Goal: Find specific page/section: Find specific page/section

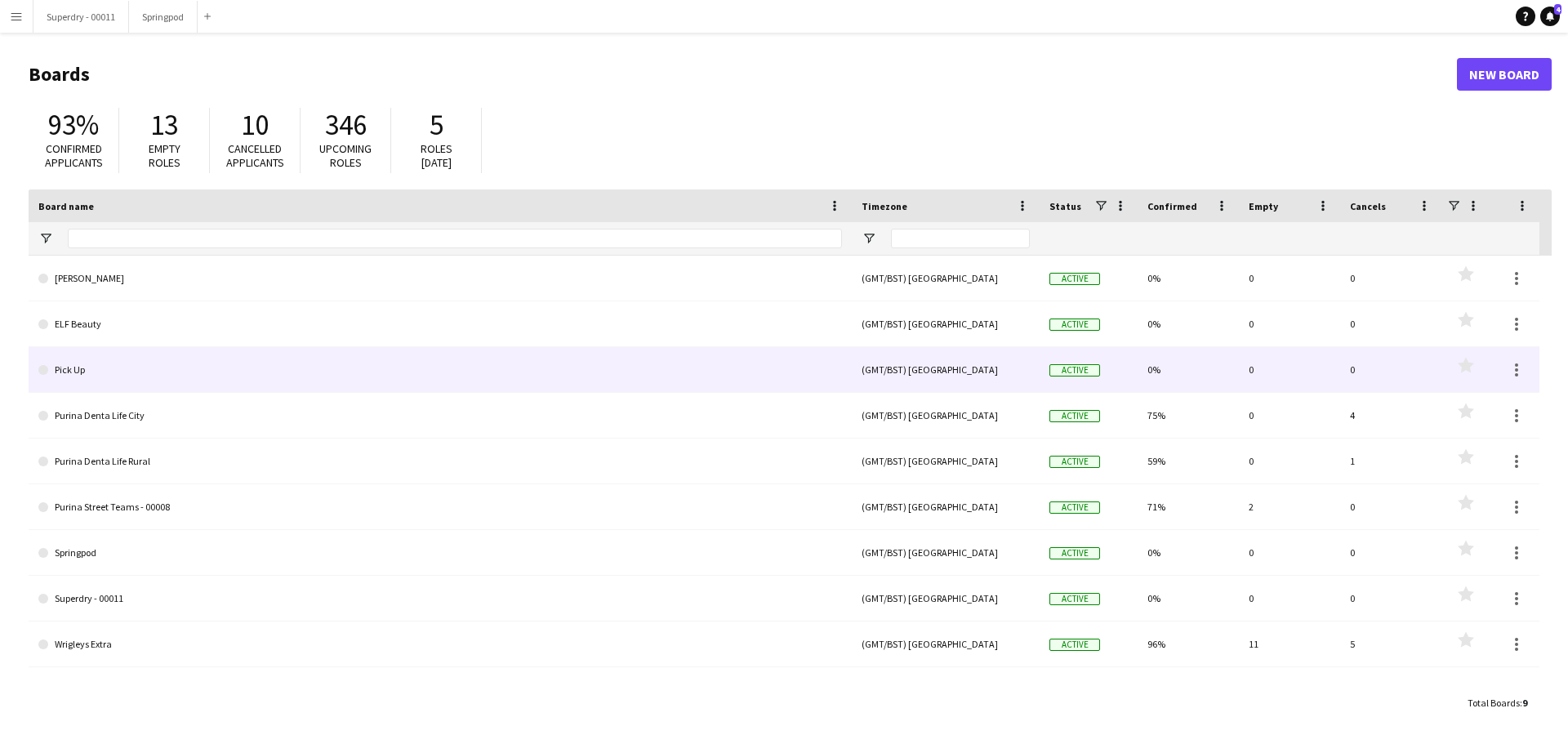
click at [281, 373] on link "Pick Up" at bounding box center [440, 370] width 804 height 46
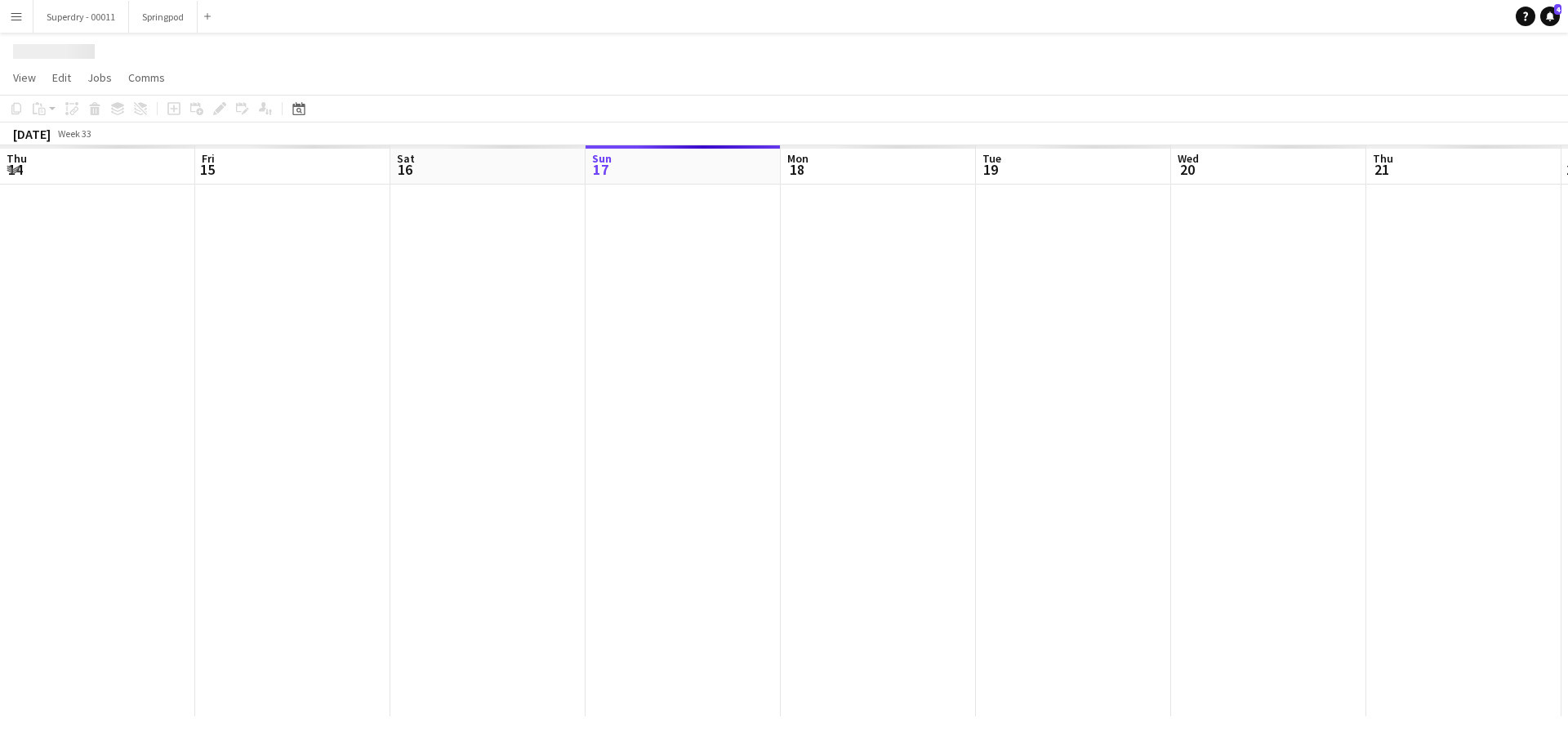
scroll to position [0, 390]
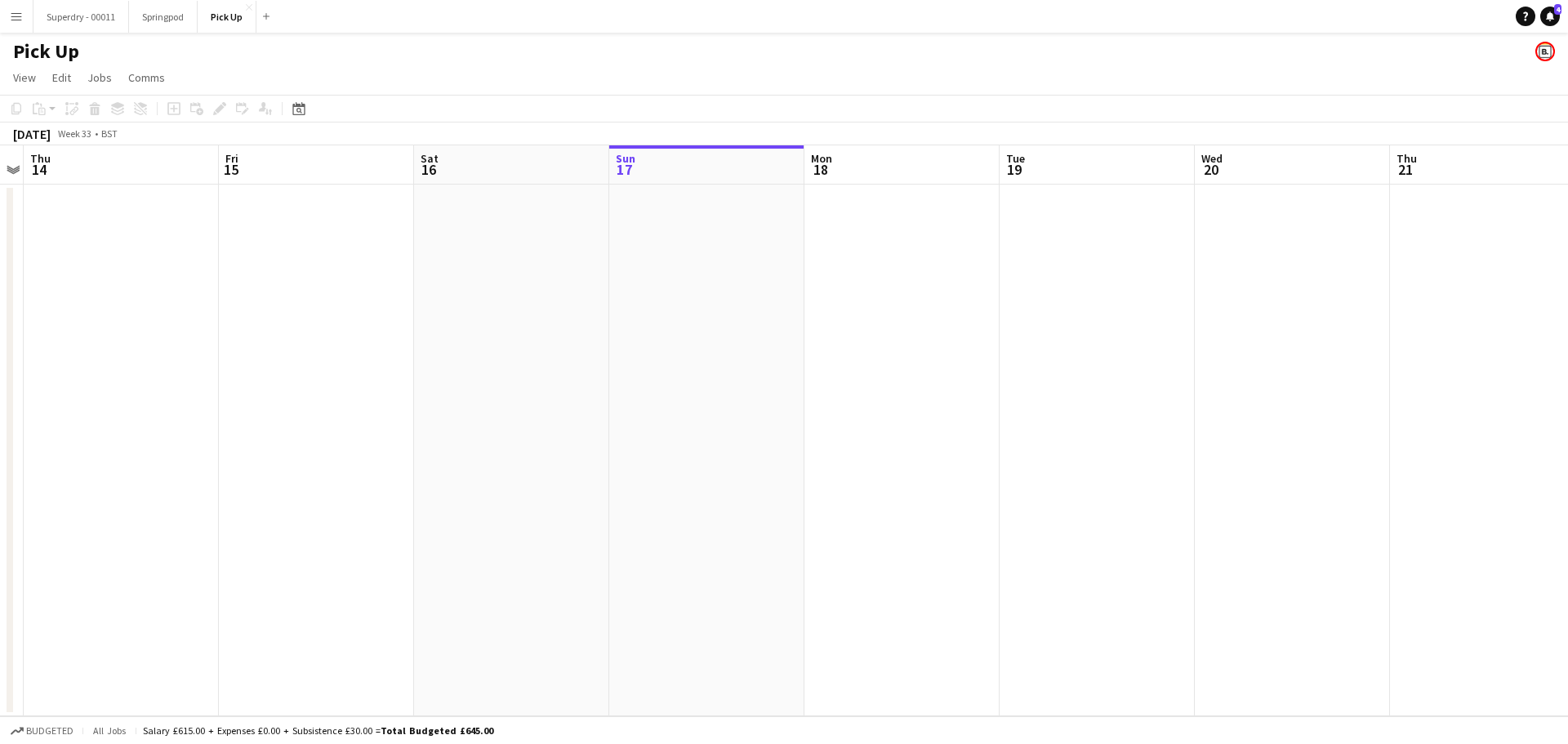
drag, startPoint x: 446, startPoint y: 520, endPoint x: 1266, endPoint y: 529, distance: 820.0
click at [1266, 530] on app-calendar-viewport "Tue 12 Wed 13 Thu 14 Fri 15 Sat 16 Sun 17 Mon 18 Tue 19 Wed 20 Thu 21 Fri 22 Sa…" at bounding box center [784, 430] width 1568 height 571
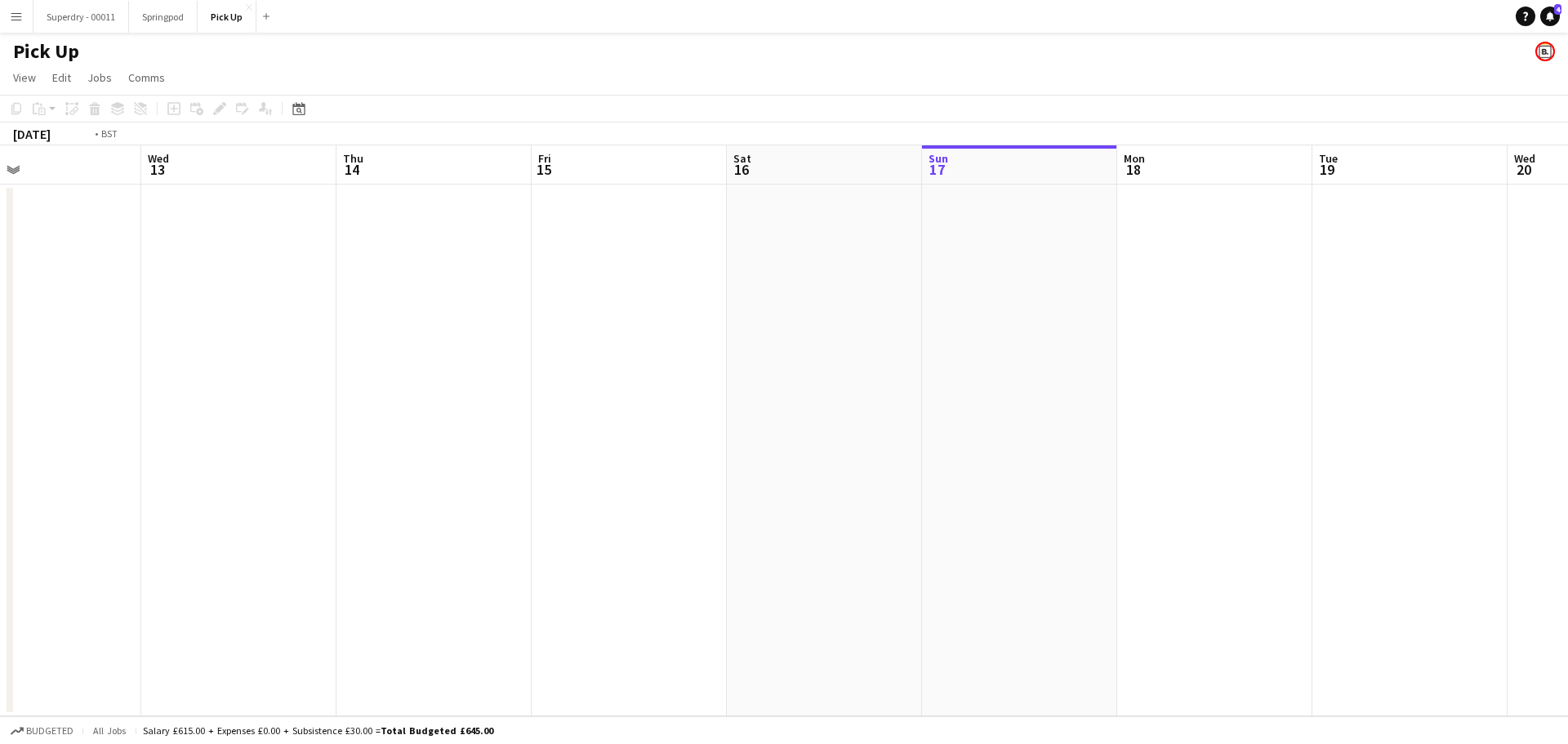
drag, startPoint x: 417, startPoint y: 490, endPoint x: 980, endPoint y: 495, distance: 563.0
click at [955, 495] on app-calendar-viewport "Sun 10 Mon 11 Tue 12 Wed 13 Thu 14 Fri 15 Sat 16 Sun 17 Mon 18 Tue 19 Wed 20 Th…" at bounding box center [784, 430] width 1568 height 571
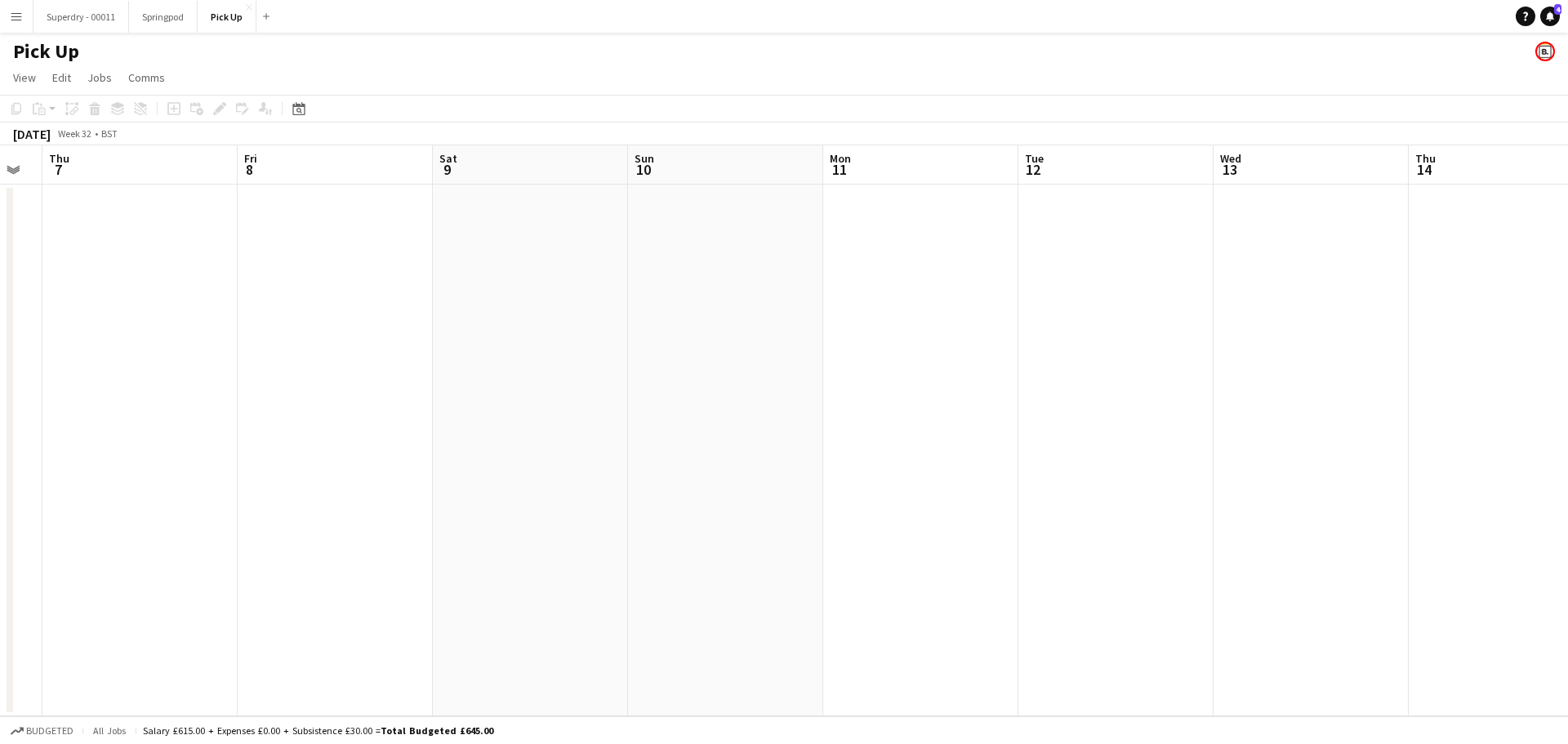
drag, startPoint x: 689, startPoint y: 458, endPoint x: 1036, endPoint y: 465, distance: 347.1
click at [1048, 462] on app-calendar-viewport "Tue 5 Wed 6 Thu 7 Fri 8 Sat 9 Sun 10 Mon 11 Tue 12 Wed 13 Thu 14 Fri 15 Sat 16 …" at bounding box center [784, 430] width 1568 height 571
drag, startPoint x: 271, startPoint y: 456, endPoint x: 939, endPoint y: 466, distance: 668.1
click at [939, 466] on app-calendar-viewport "Sat 2 Sun 3 Mon 4 Tue 5 Wed 6 Thu 7 Fri 8 Sat 9 Sun 10 Mon 11 Tue 12 Wed 13 Thu…" at bounding box center [784, 430] width 1568 height 571
drag, startPoint x: 182, startPoint y: 439, endPoint x: 607, endPoint y: 456, distance: 425.3
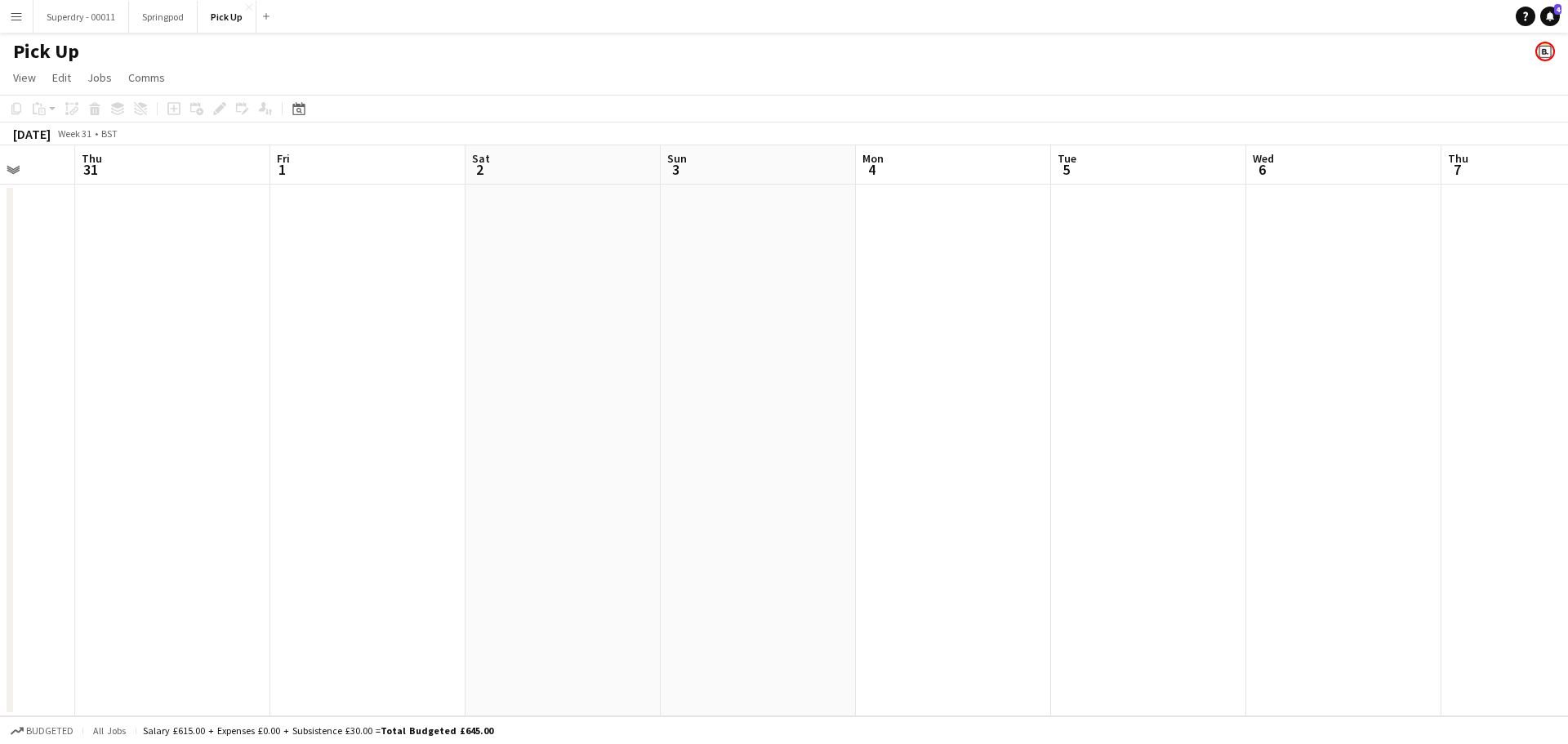
click at [977, 453] on app-calendar-viewport "Tue 29 Wed 30 Thu 31 Fri 1 Sat 2 Sun 3 Mon 4 Tue 5 Wed 6 Thu 7 Fri 8 Sat 9 Sun …" at bounding box center [784, 430] width 1568 height 571
drag, startPoint x: 160, startPoint y: 425, endPoint x: 905, endPoint y: 455, distance: 745.6
click at [906, 455] on app-calendar-viewport "Sat 26 Sun 27 Mon 28 Tue 29 Wed 30 Thu 31 Fri 1 Sat 2 Sun 3 Mon 4 Tue 5 Wed 6 T…" at bounding box center [784, 430] width 1568 height 571
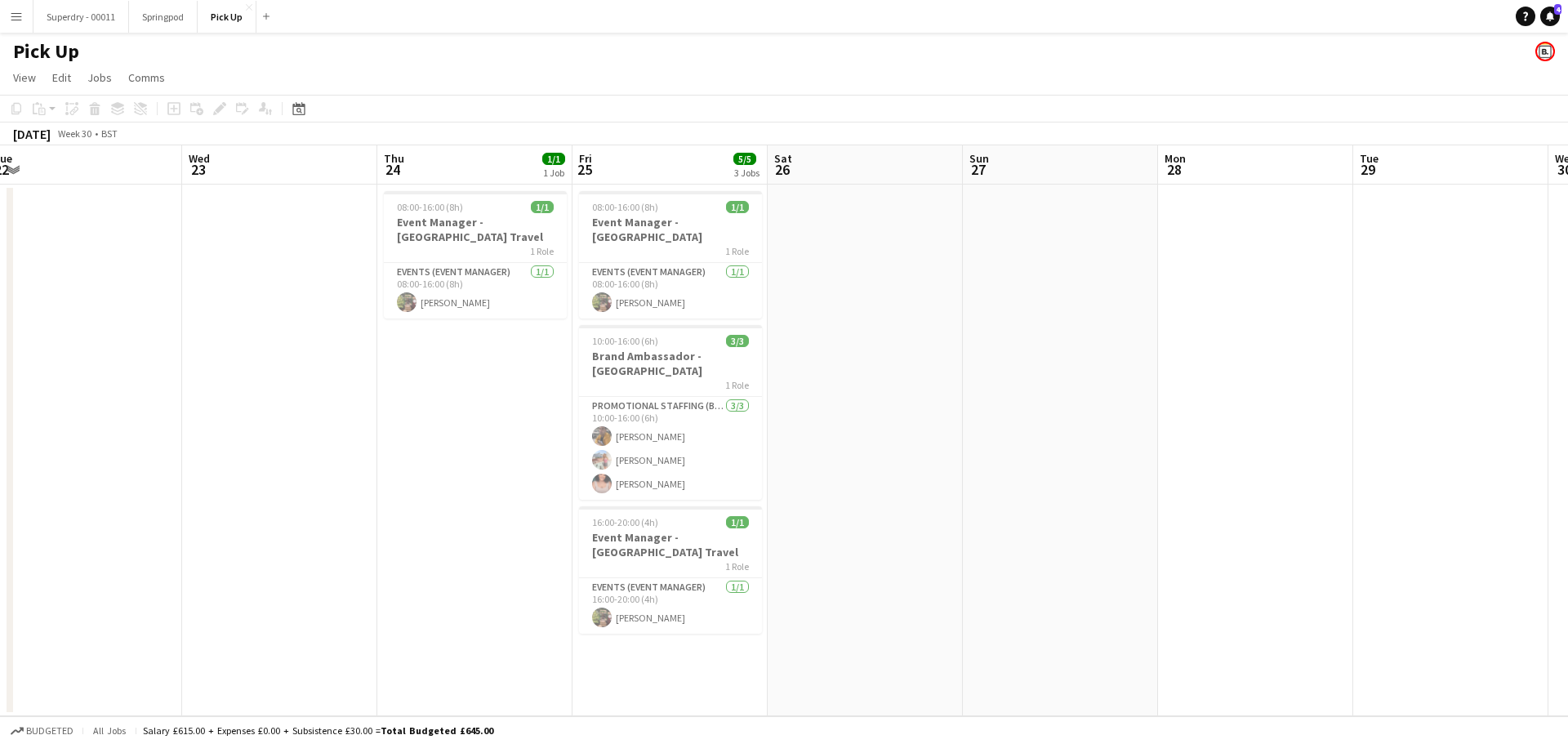
scroll to position [0, 374]
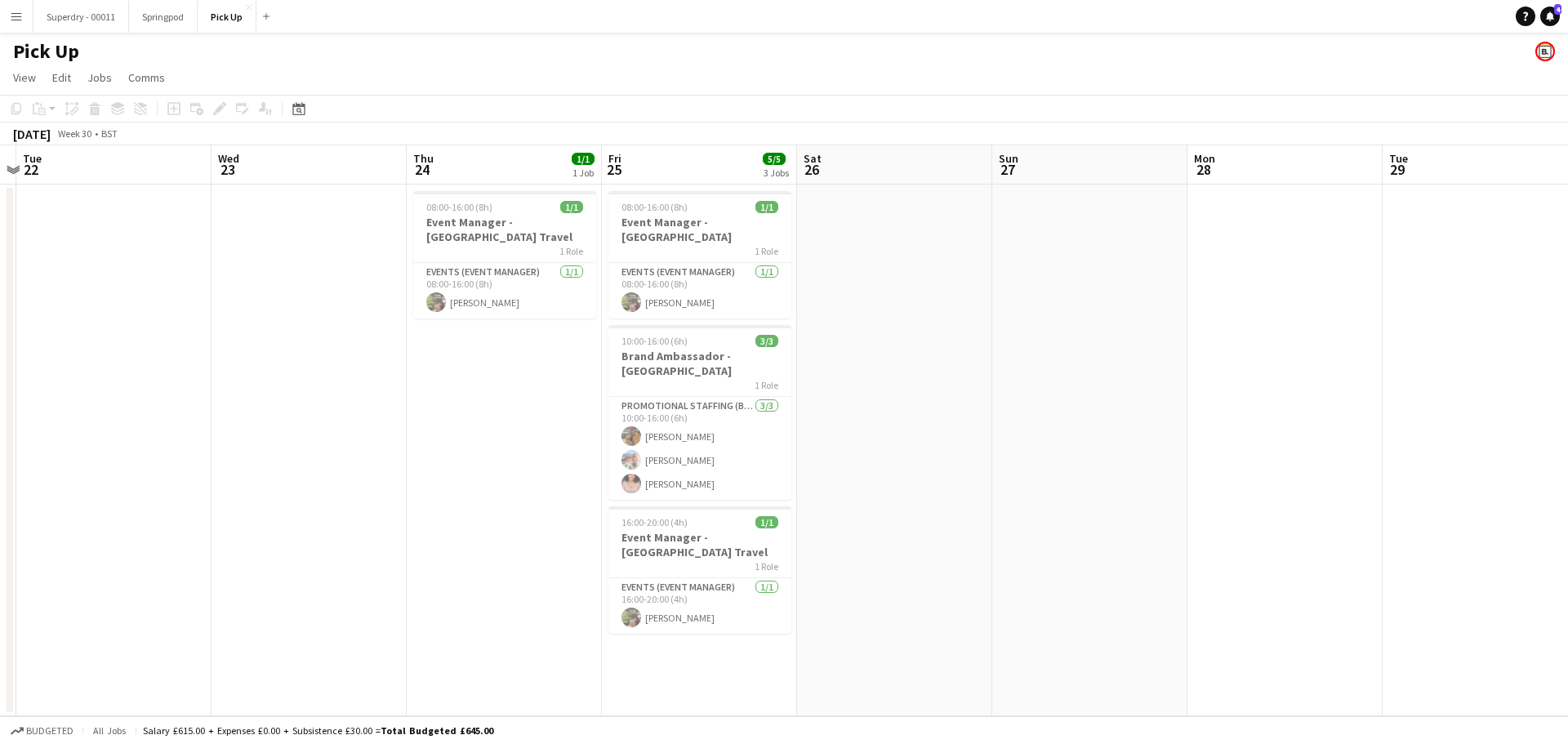
drag, startPoint x: 412, startPoint y: 416, endPoint x: 852, endPoint y: 422, distance: 440.0
click at [852, 422] on app-calendar-viewport "Sun 20 Mon 21 Tue 22 Wed 23 Thu 24 1/1 1 Job Fri 25 5/5 3 Jobs Sat 26 Sun 27 Mo…" at bounding box center [784, 430] width 1568 height 571
click at [16, 16] on app-icon "Menu" at bounding box center [16, 16] width 13 height 13
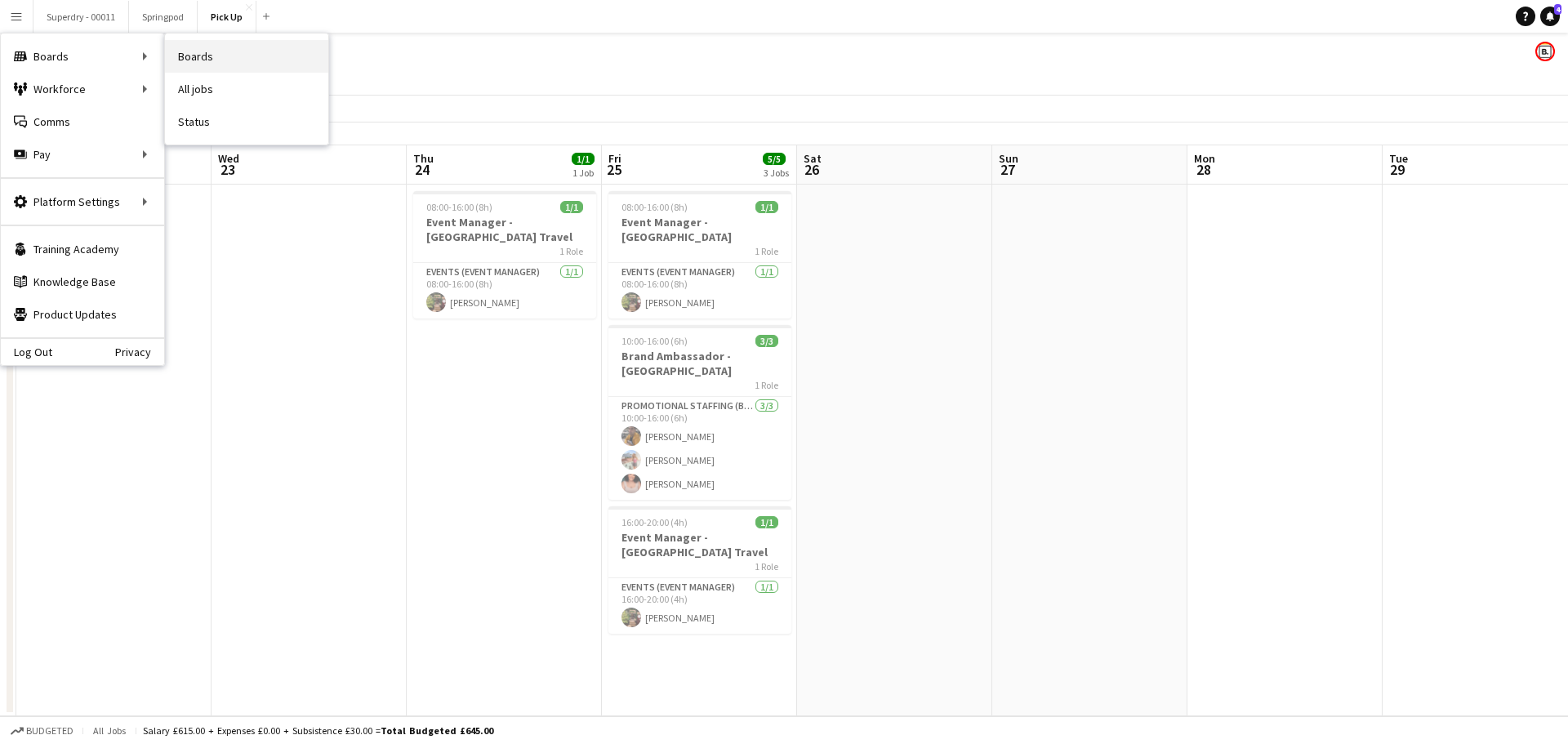
click at [245, 61] on link "Boards" at bounding box center [246, 56] width 164 height 33
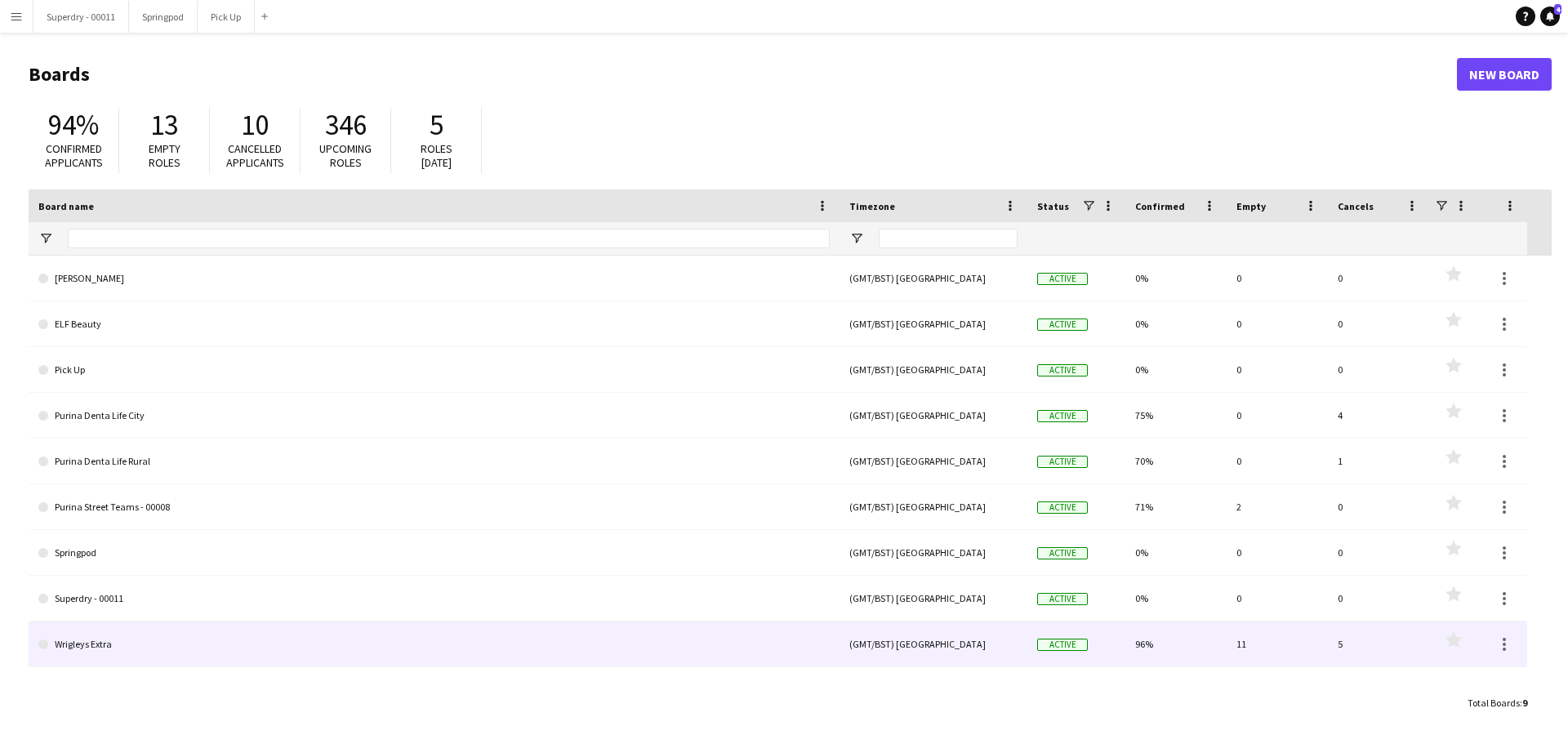
click at [258, 645] on link "Wrigleys Extra" at bounding box center [433, 644] width 791 height 46
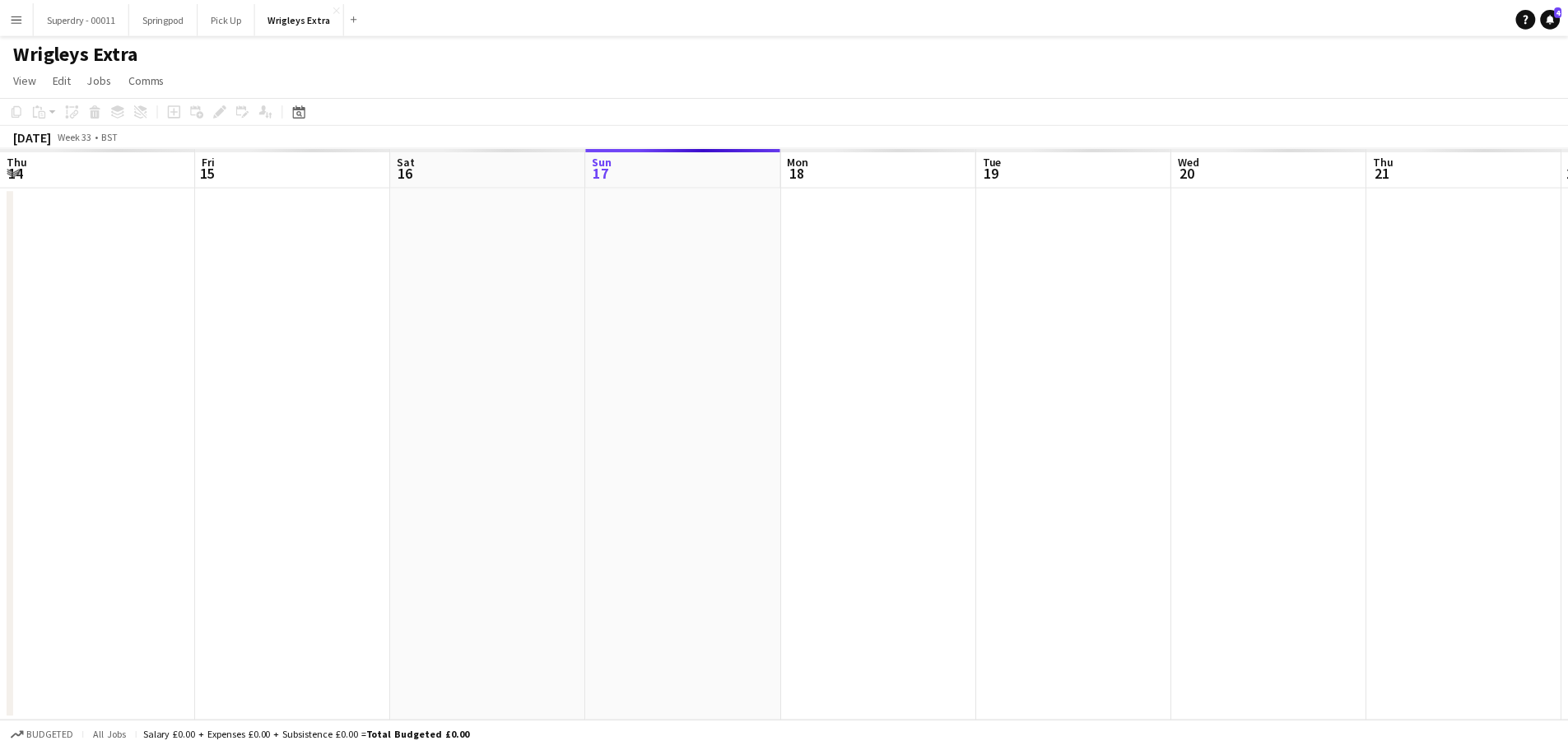
scroll to position [0, 393]
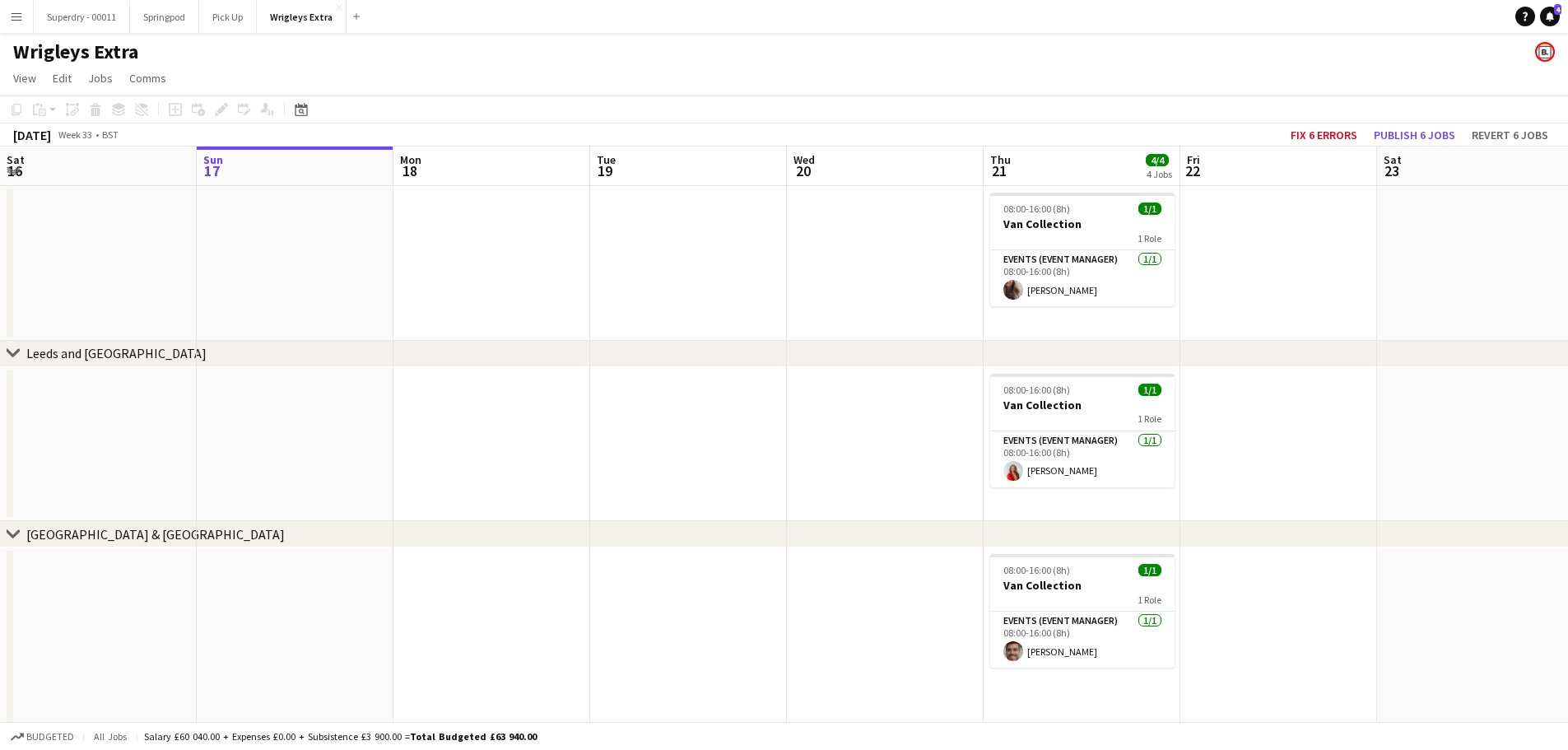
click at [877, 62] on div "Wrigleys Extra" at bounding box center [784, 48] width 1568 height 31
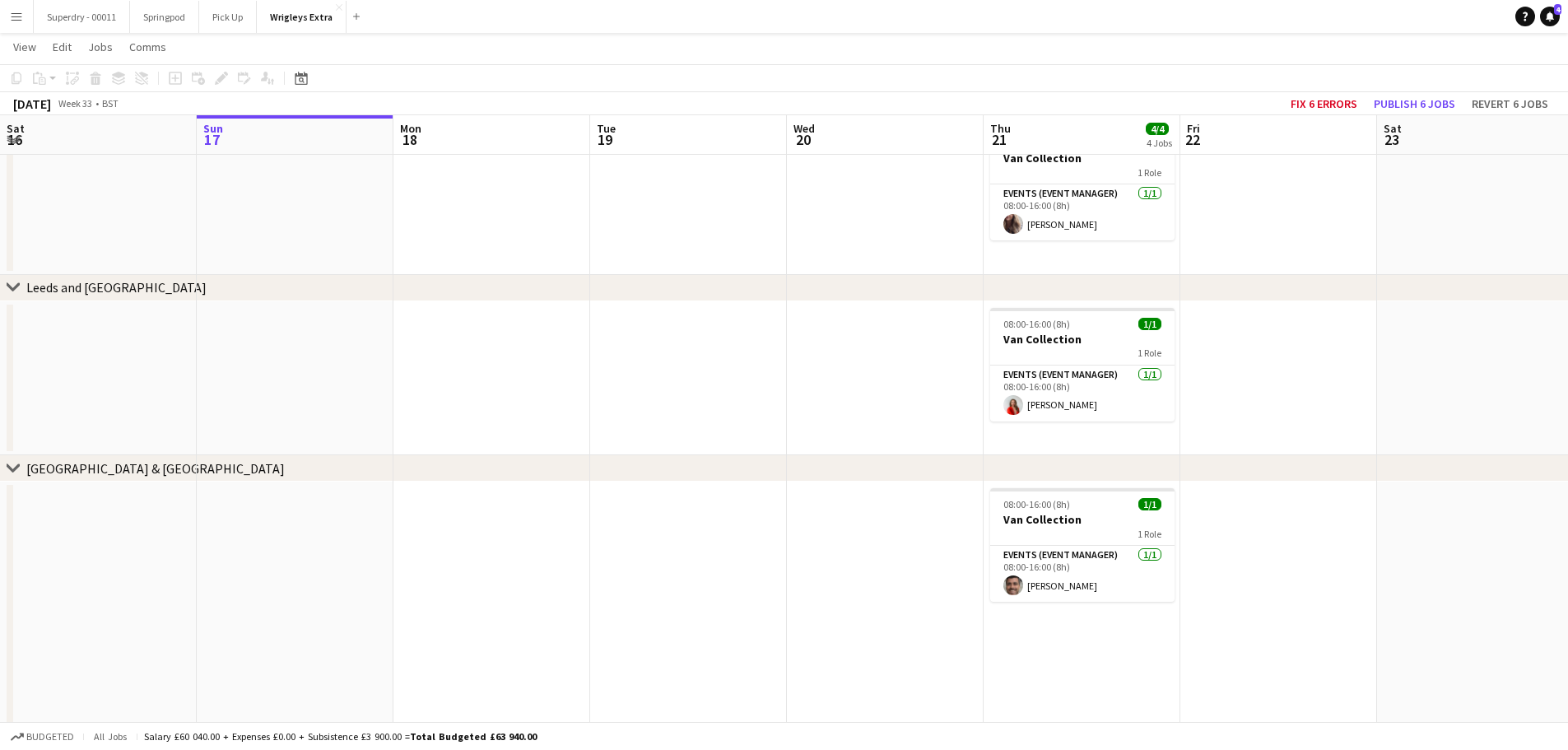
scroll to position [0, 0]
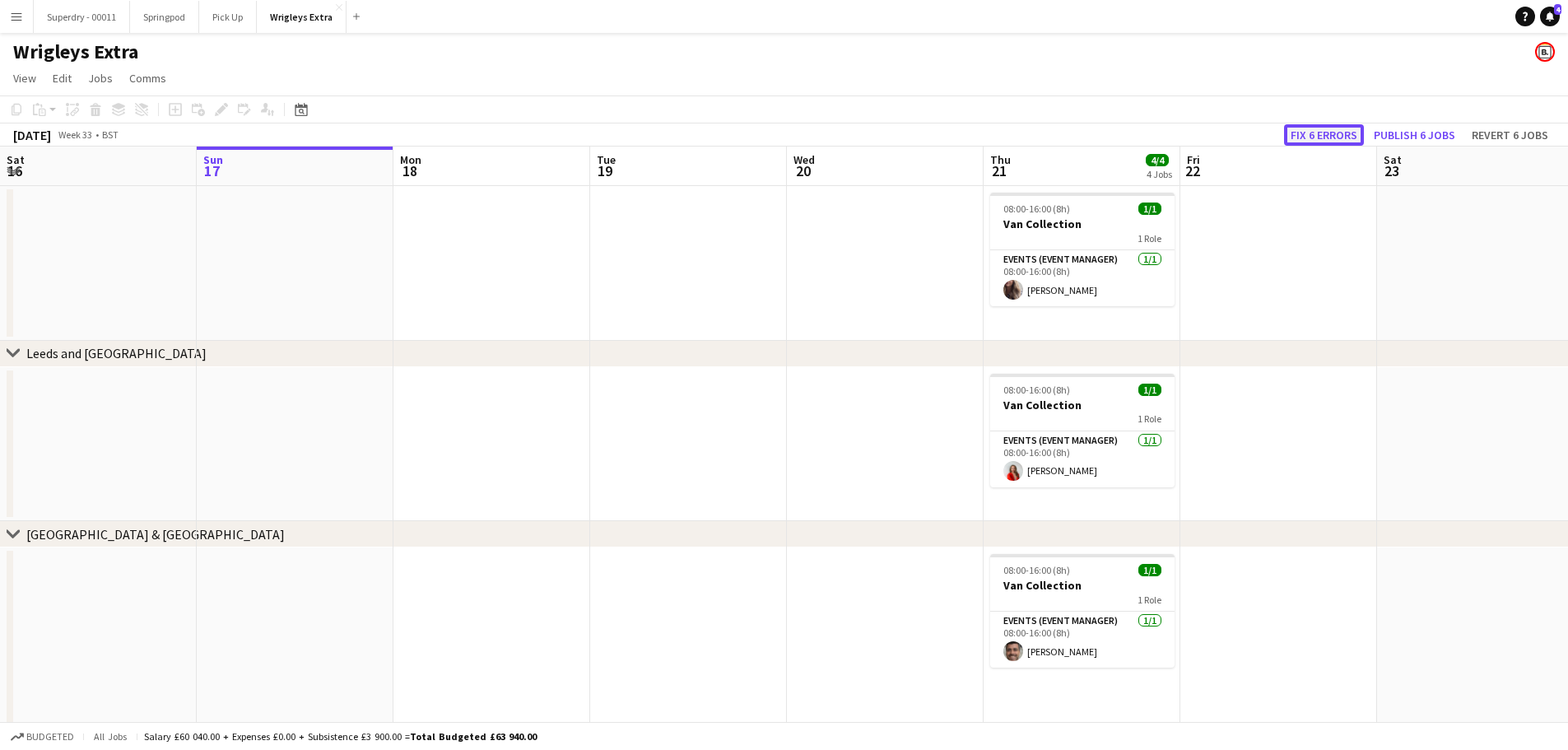
click at [1338, 136] on button "Fix 6 errors" at bounding box center [1324, 135] width 80 height 22
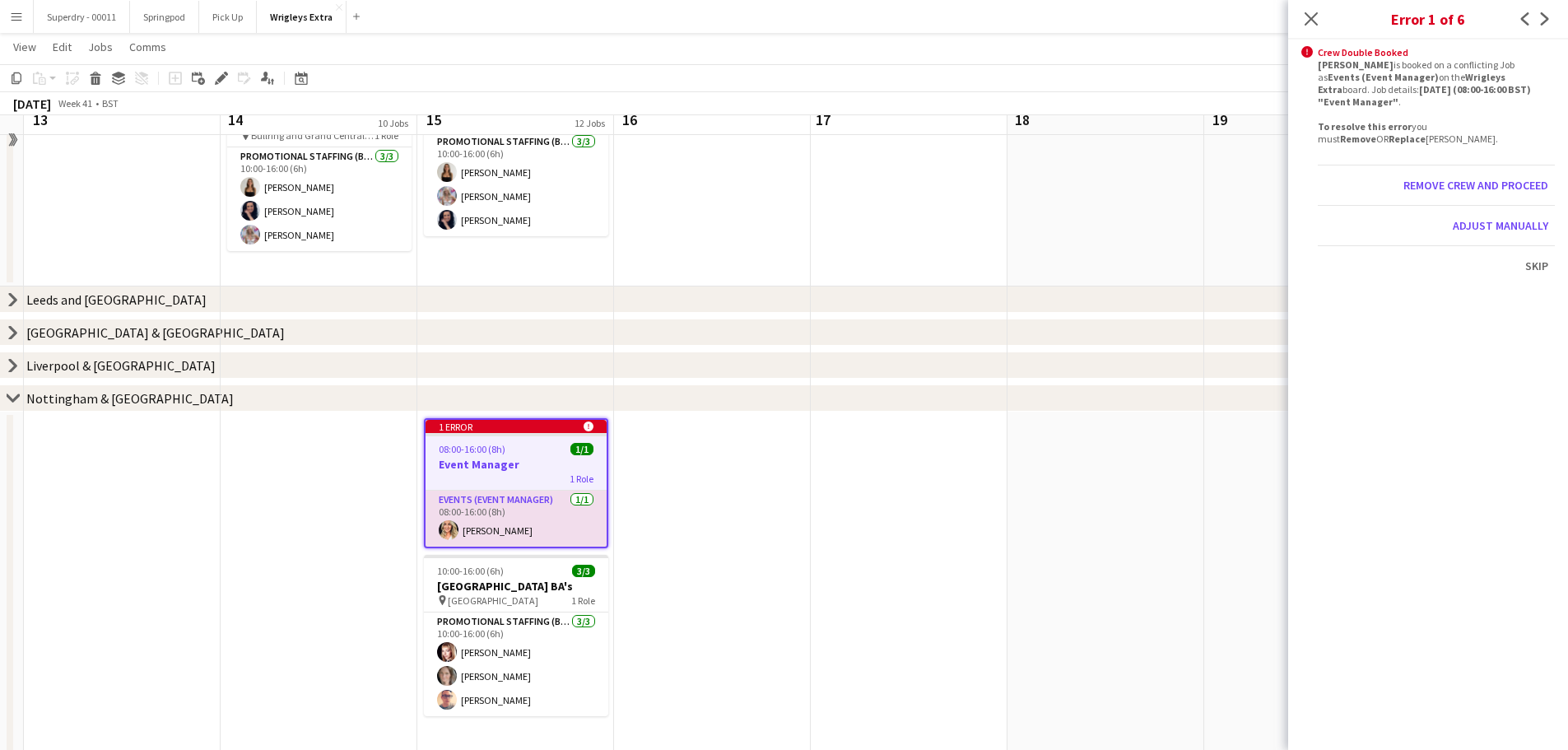
scroll to position [247, 0]
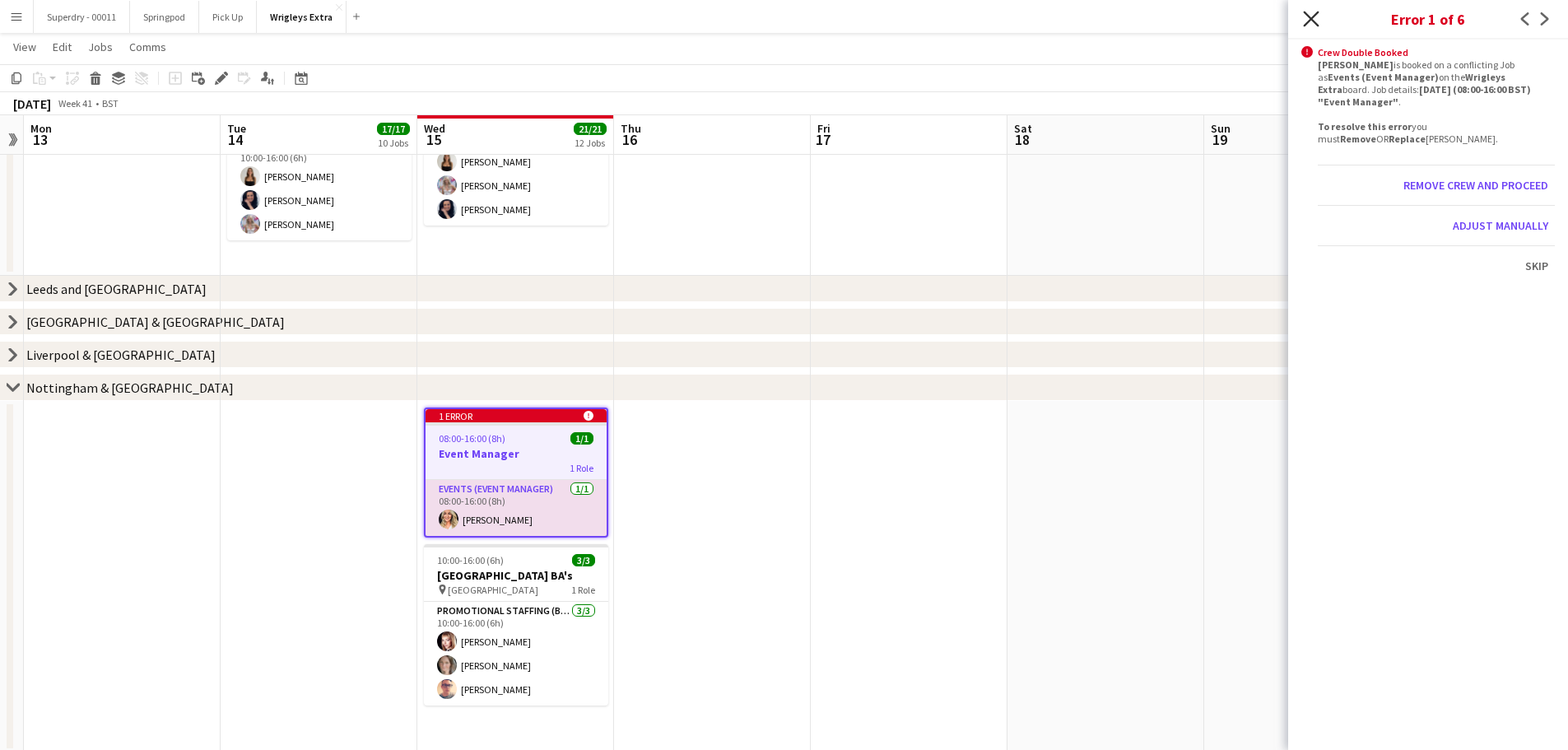
click at [1314, 10] on icon "Close pop-in" at bounding box center [1310, 18] width 16 height 16
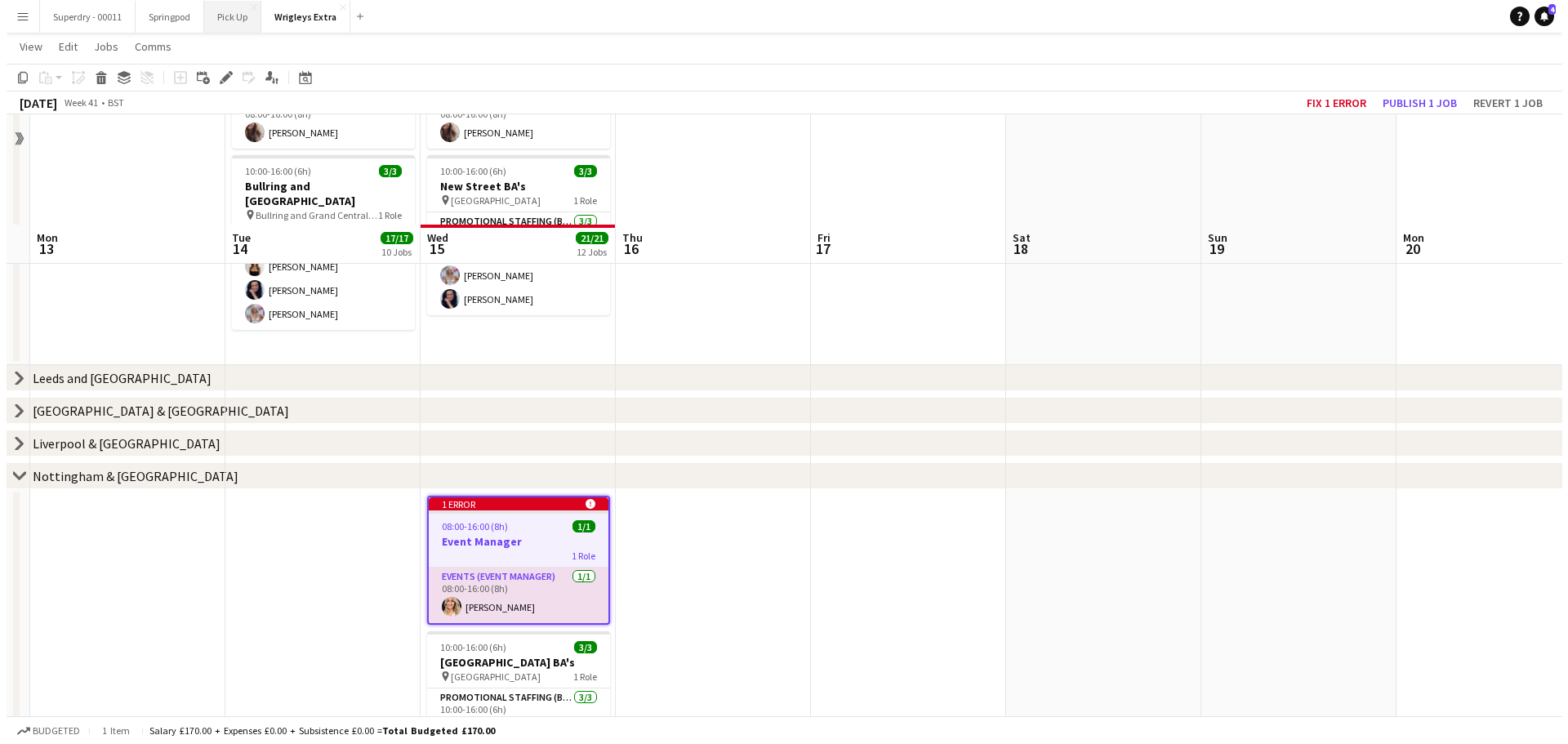
scroll to position [0, 0]
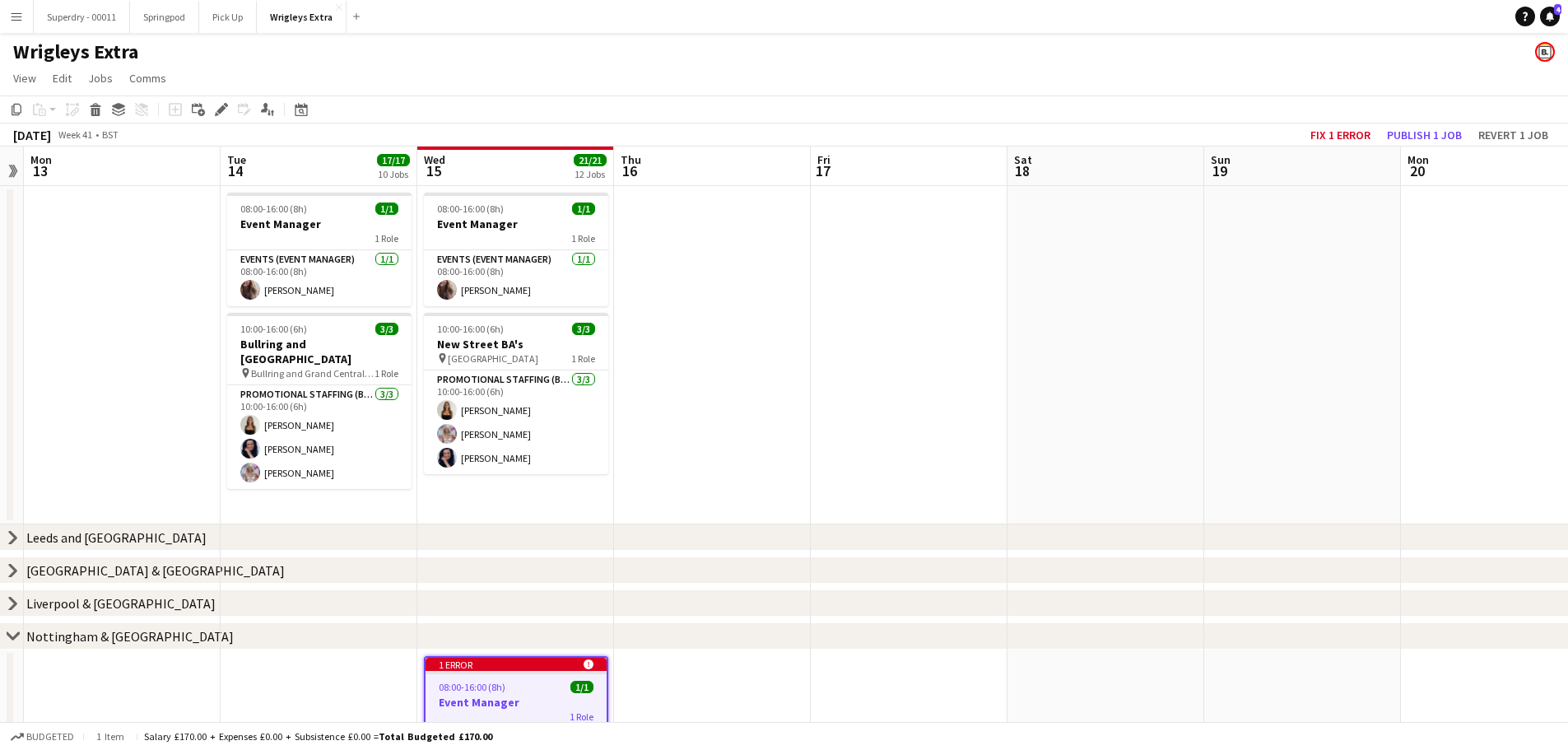
click at [21, 15] on app-icon "Menu" at bounding box center [16, 16] width 13 height 13
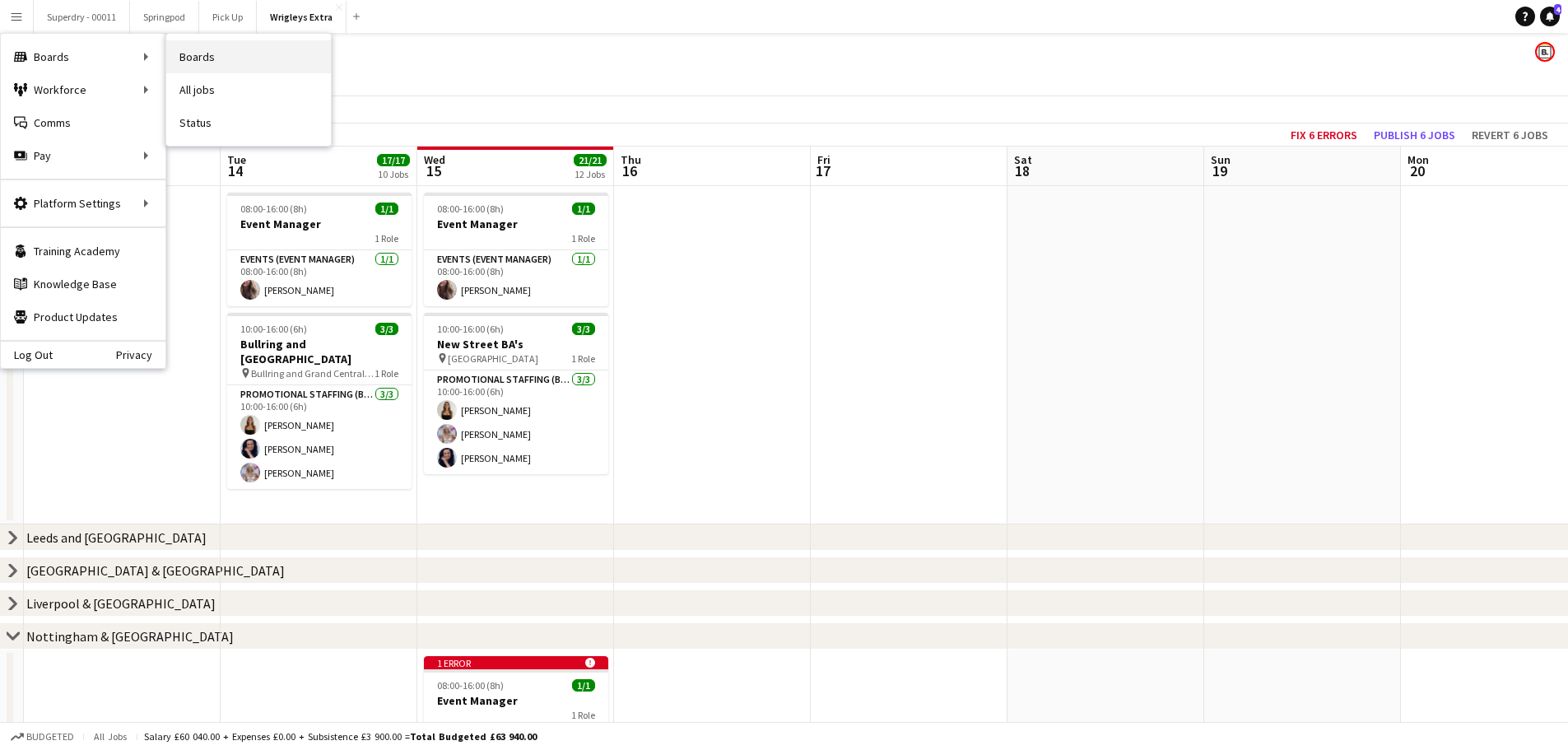
click at [232, 56] on link "Boards" at bounding box center [248, 57] width 165 height 33
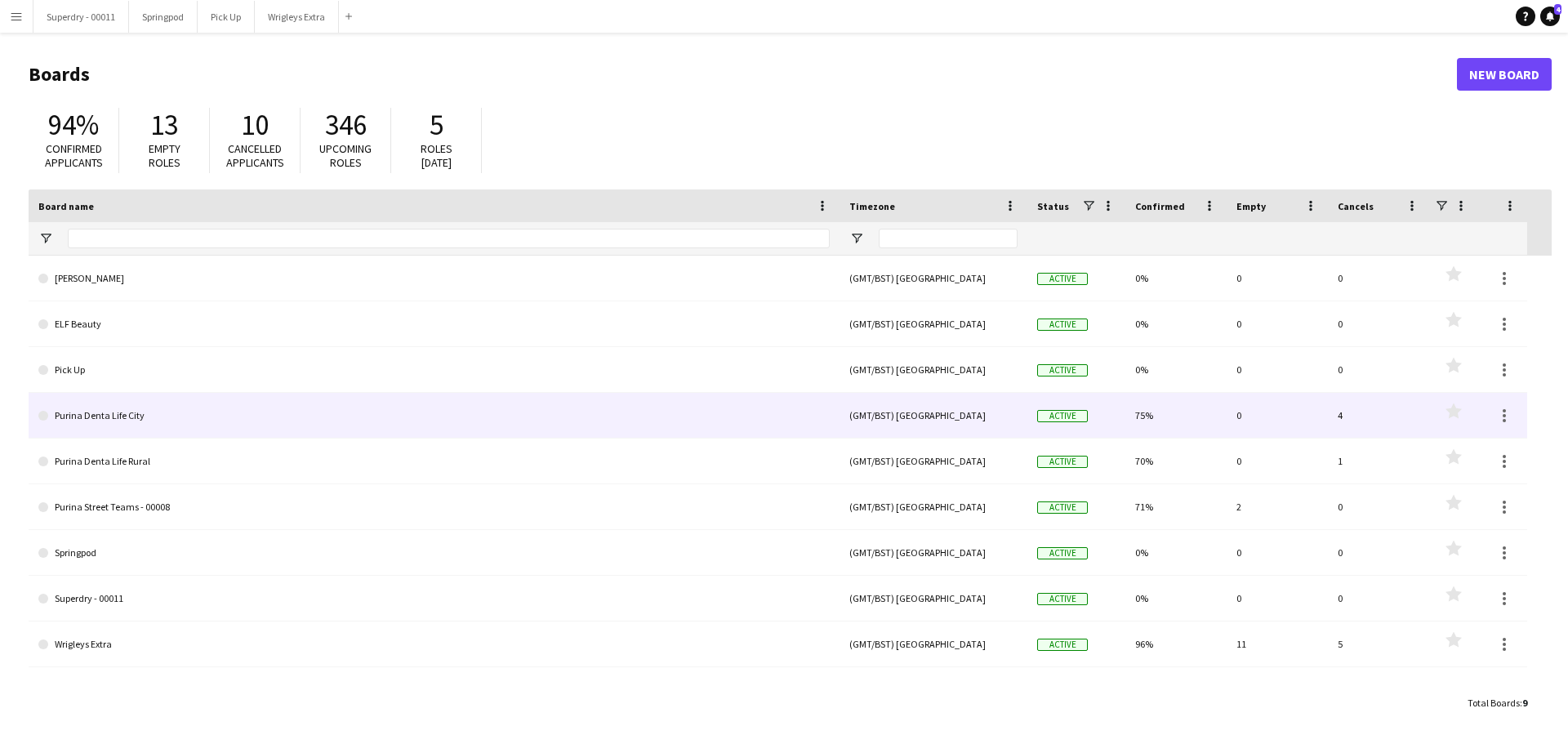
click at [157, 414] on link "Purina Denta Life City" at bounding box center [433, 416] width 791 height 46
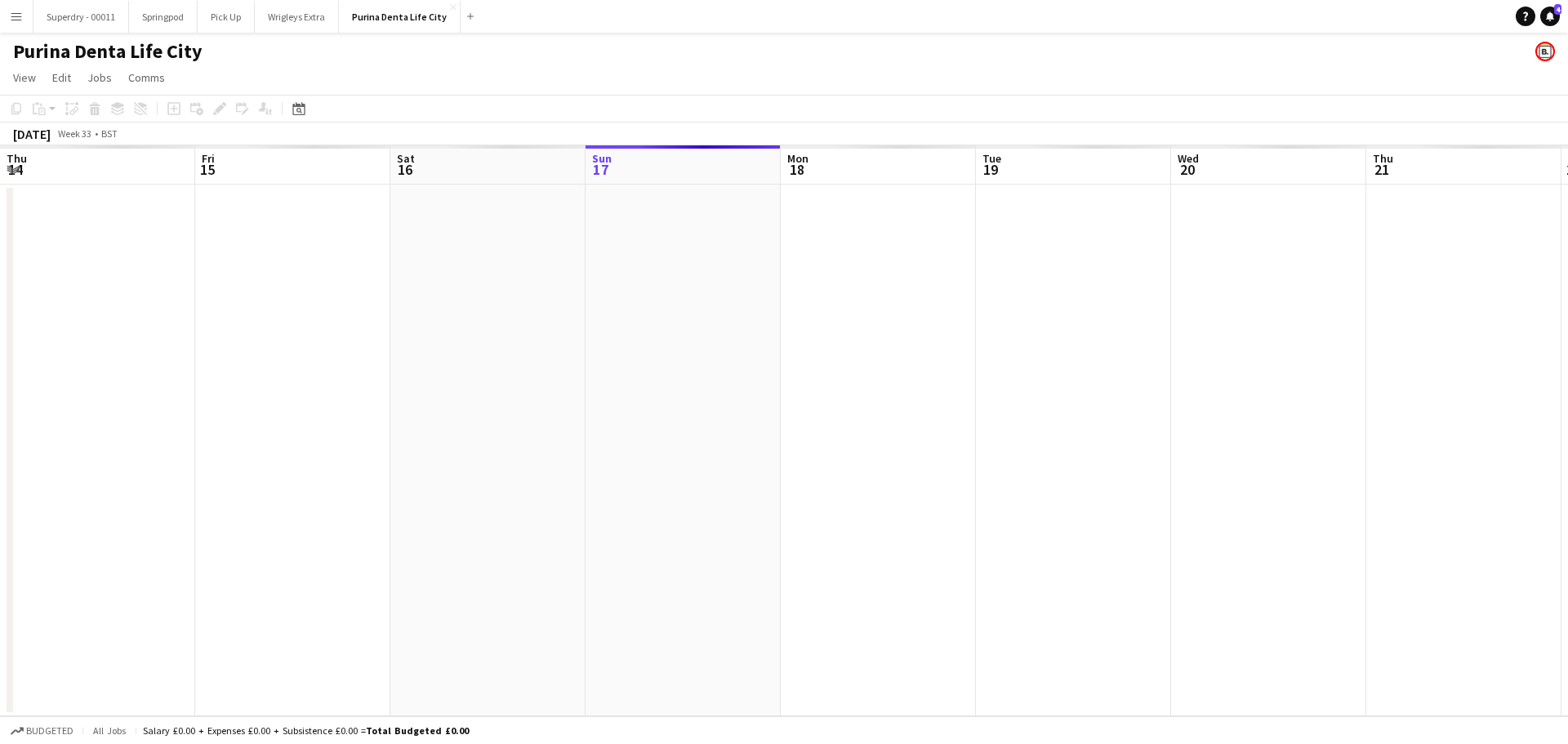
scroll to position [0, 390]
